Goal: Book appointment/travel/reservation: Book appointment/travel/reservation

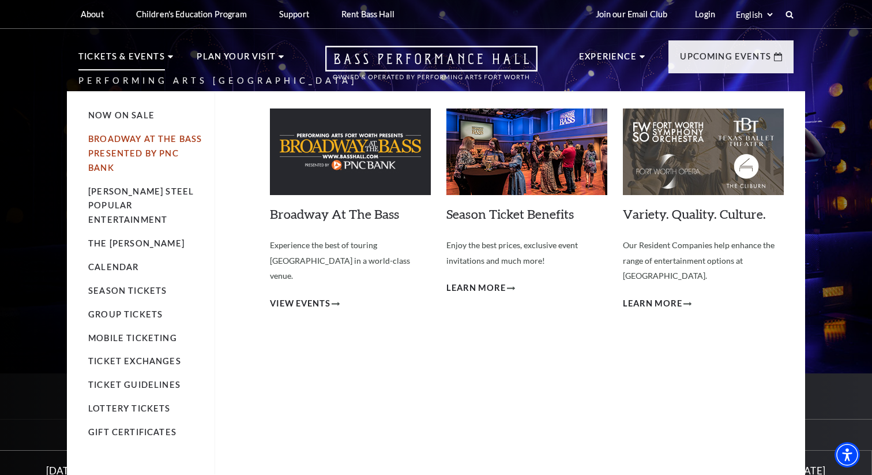
click at [126, 141] on link "Broadway At The Bass presented by PNC Bank" at bounding box center [145, 153] width 114 height 39
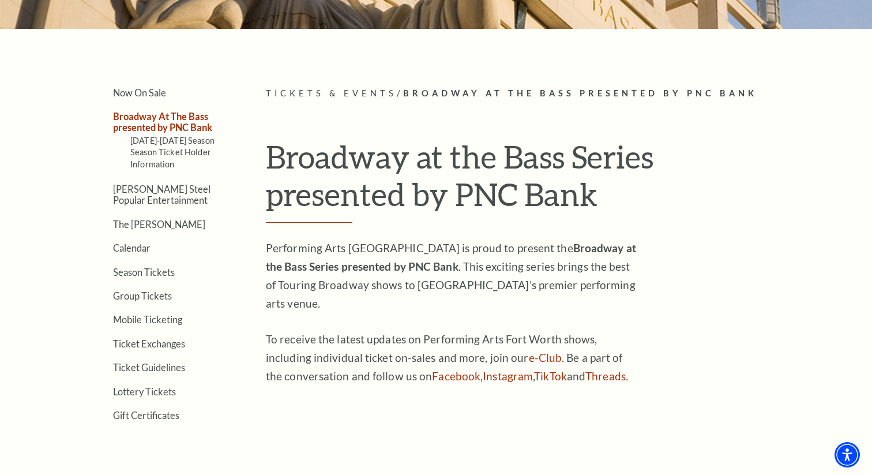
scroll to position [245, 0]
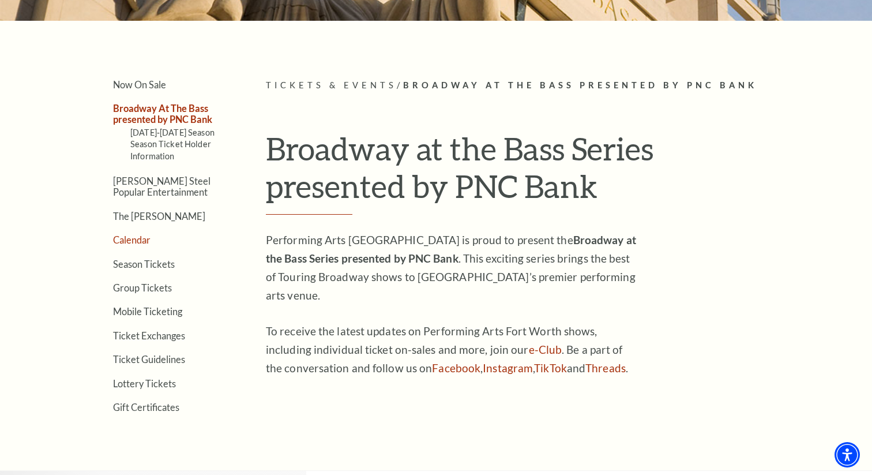
click at [135, 238] on link "Calendar" at bounding box center [131, 239] width 37 height 11
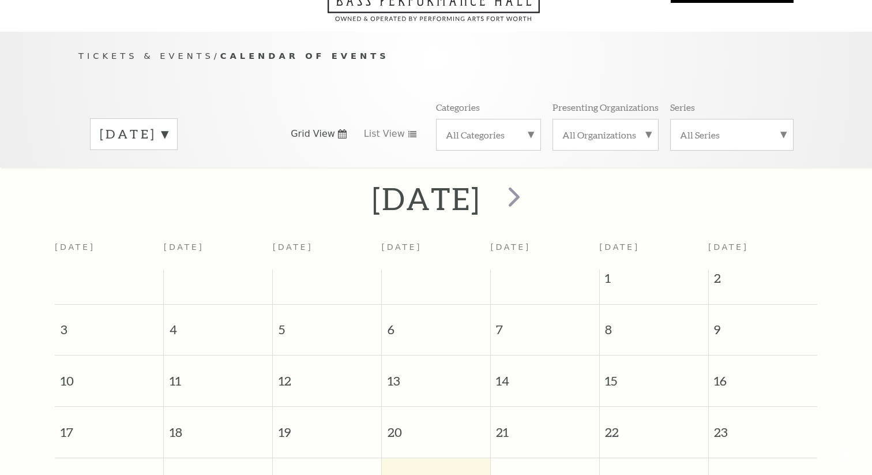
scroll to position [102, 0]
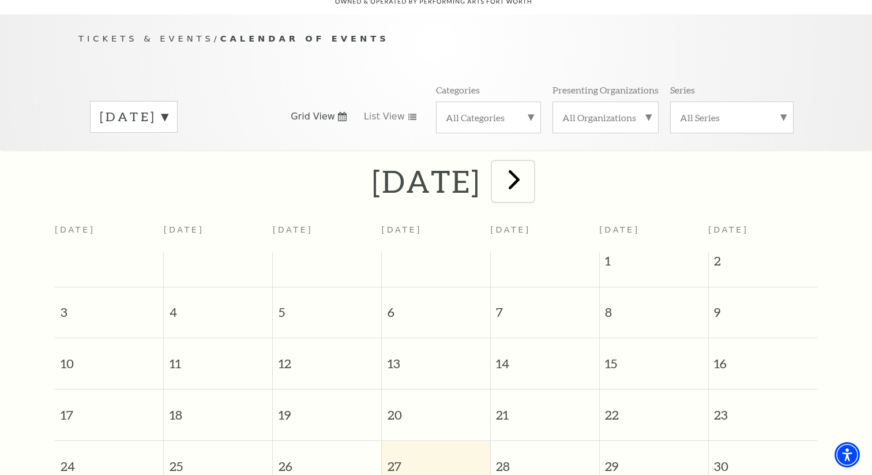
click at [531, 167] on span "next" at bounding box center [514, 179] width 33 height 33
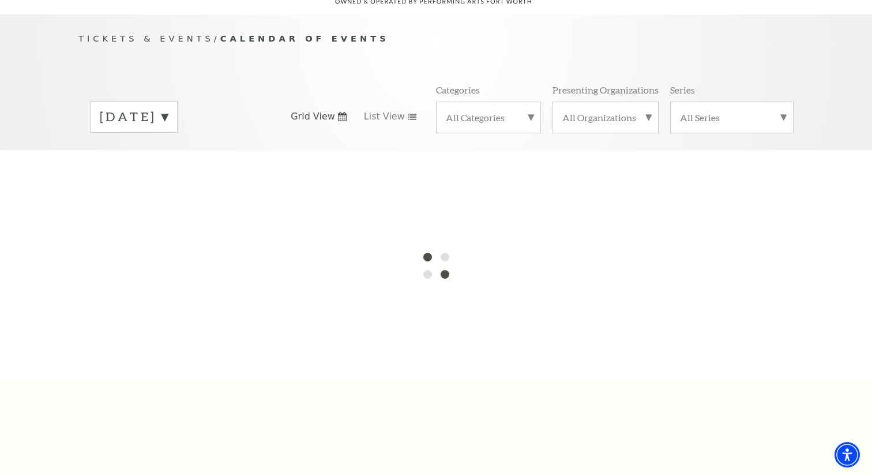
click at [550, 167] on div at bounding box center [436, 265] width 872 height 231
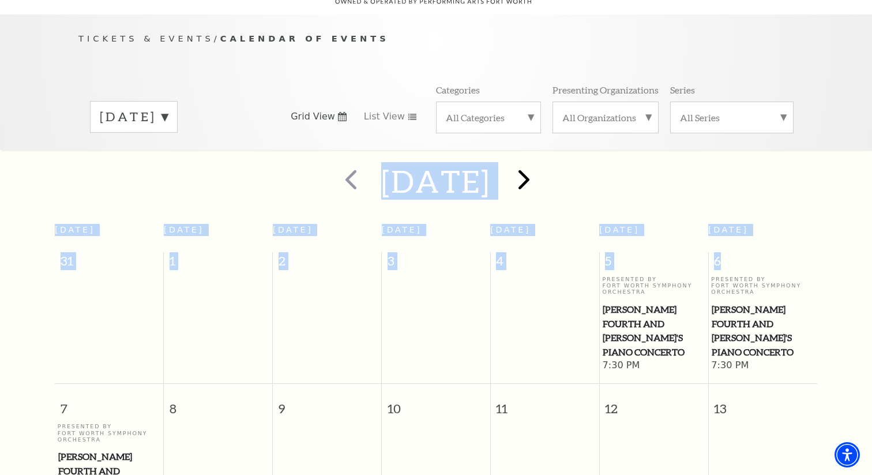
click at [490, 167] on h2 "September 2025" at bounding box center [435, 181] width 109 height 37
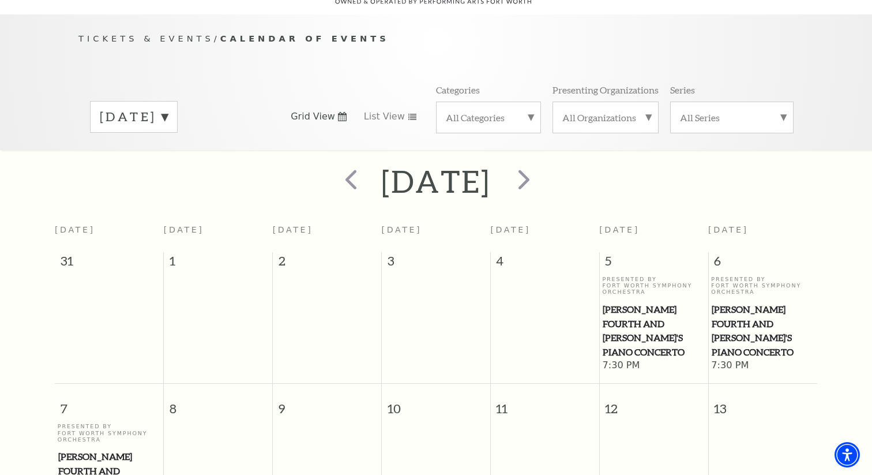
click at [168, 108] on label "September 2025" at bounding box center [134, 117] width 68 height 18
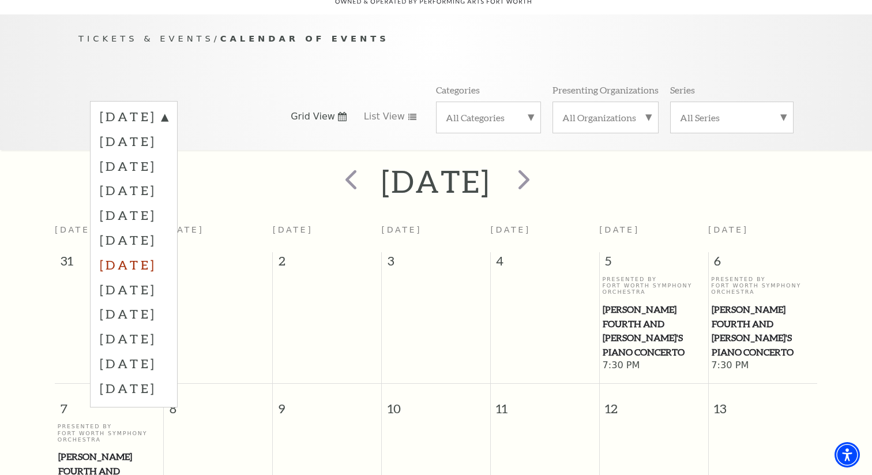
click at [168, 252] on label "February 2026" at bounding box center [134, 264] width 68 height 25
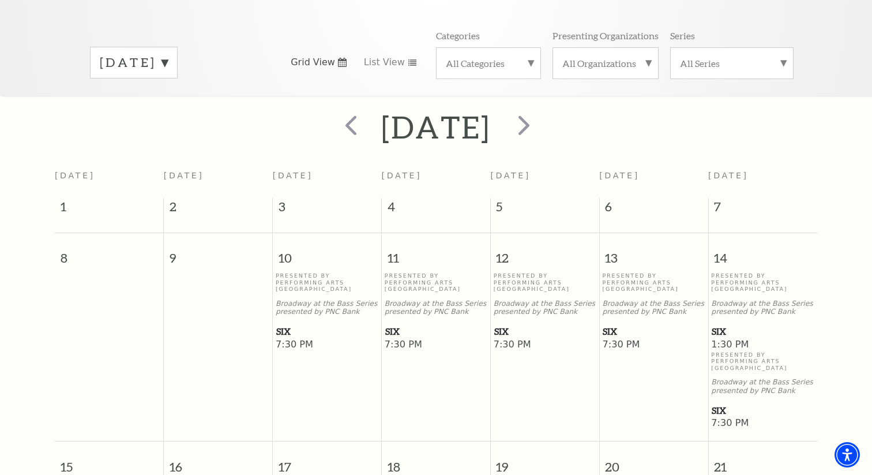
scroll to position [159, 0]
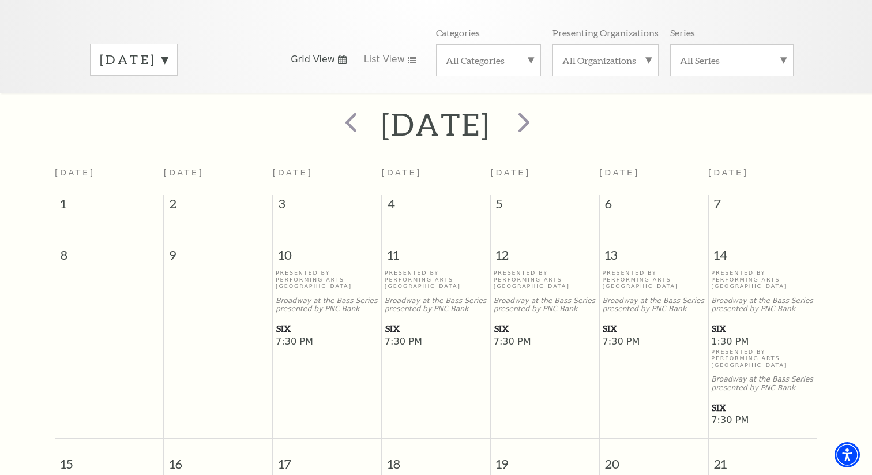
click at [720, 375] on p "Broadway at the Bass Series presented by PNC Bank" at bounding box center [762, 383] width 103 height 17
click at [718, 414] on span "7:30 PM" at bounding box center [762, 420] width 103 height 13
click at [731, 321] on span "SIX" at bounding box center [763, 328] width 102 height 14
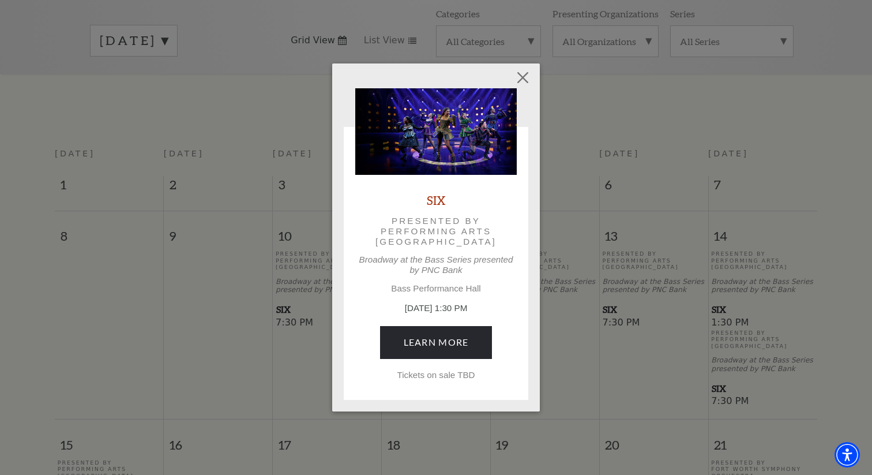
scroll to position [181, 0]
click at [523, 76] on button "Close" at bounding box center [523, 78] width 22 height 22
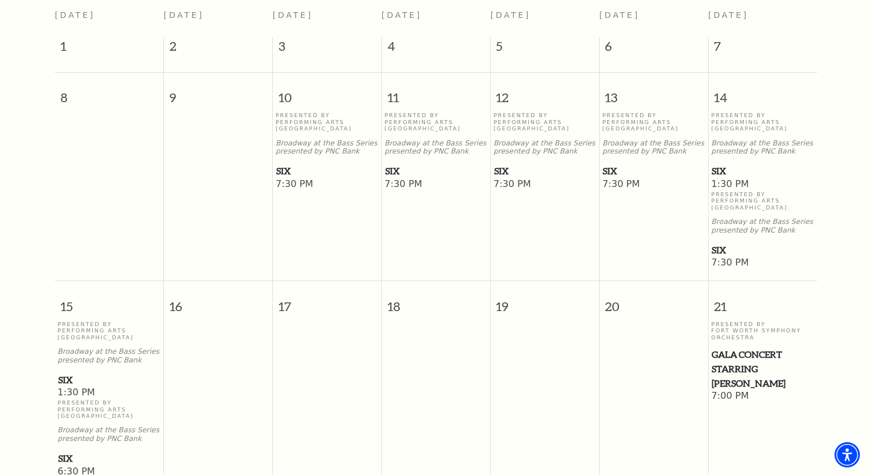
scroll to position [315, 0]
